Goal: Information Seeking & Learning: Learn about a topic

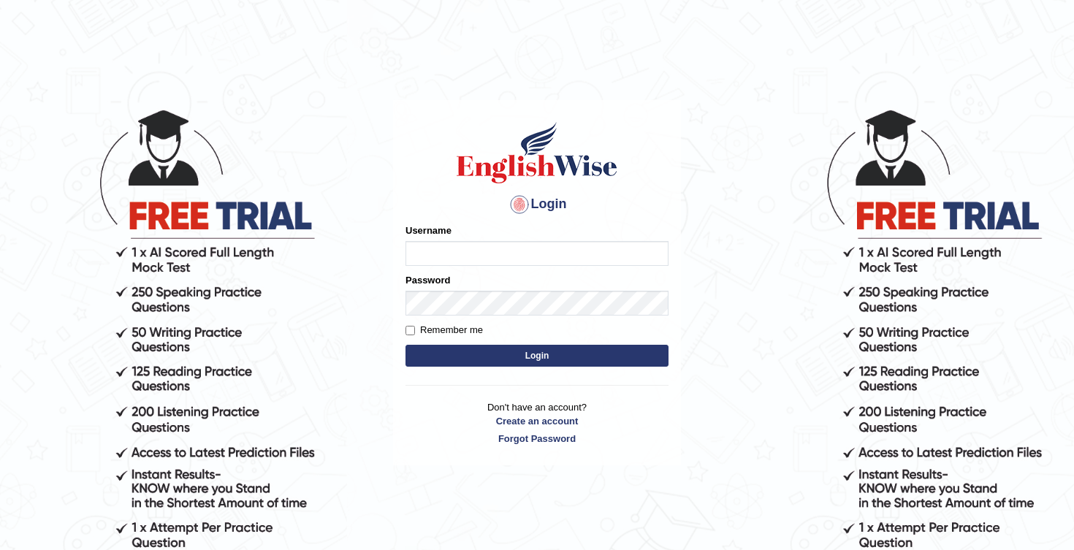
type input "Honey2025"
click at [524, 356] on button "Login" at bounding box center [536, 356] width 263 height 22
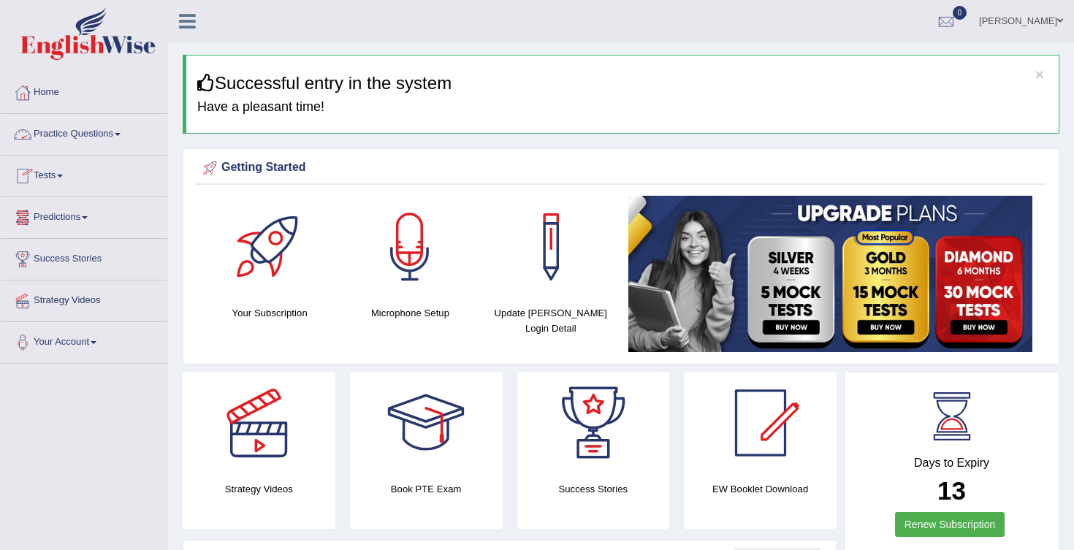
click at [130, 129] on link "Practice Questions" at bounding box center [84, 132] width 167 height 37
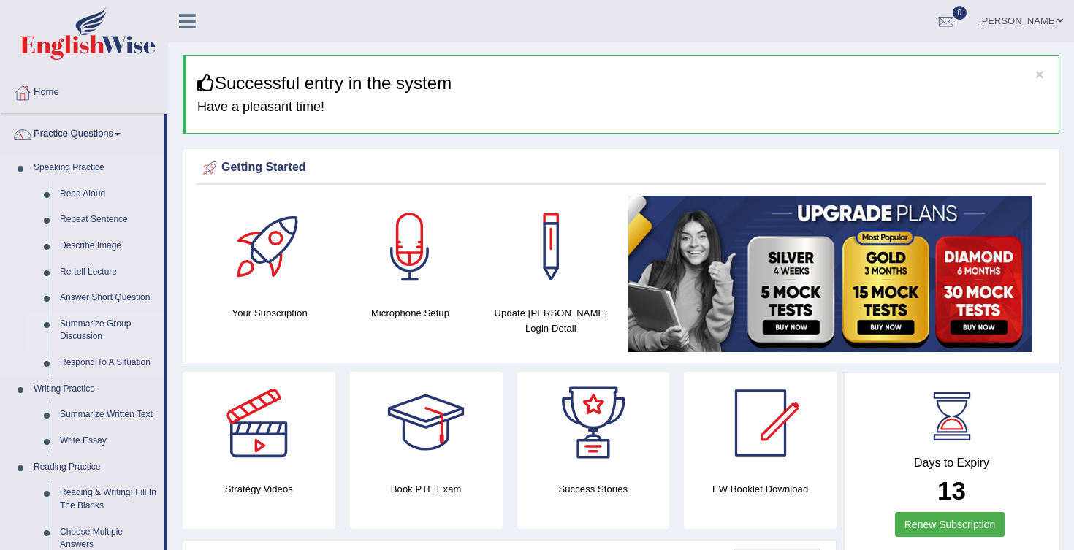
click at [96, 322] on link "Summarize Group Discussion" at bounding box center [108, 330] width 110 height 39
